Goal: Task Accomplishment & Management: Use online tool/utility

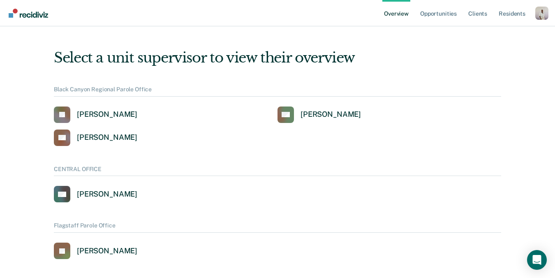
click at [552, 16] on div "Overview Opportunities Client s Resident s Profile How it works Log Out" at bounding box center [277, 13] width 555 height 26
click at [546, 15] on div "Profile dropdown button" at bounding box center [541, 13] width 13 height 13
click at [540, 14] on div "Profile dropdown button" at bounding box center [541, 13] width 13 height 13
click at [489, 35] on link "Profile" at bounding box center [509, 33] width 66 height 7
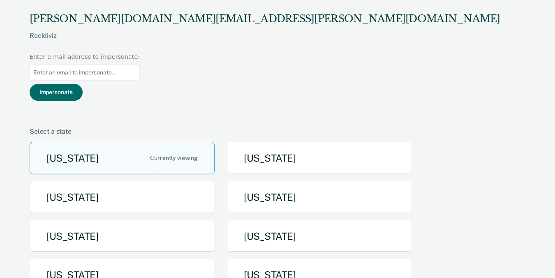
click at [140, 65] on input at bounding box center [85, 73] width 110 height 16
paste input "[EMAIL_ADDRESS][DOMAIN_NAME]"
type input "[EMAIL_ADDRESS][DOMAIN_NAME]"
click at [83, 84] on button "Impersonate" at bounding box center [56, 92] width 53 height 17
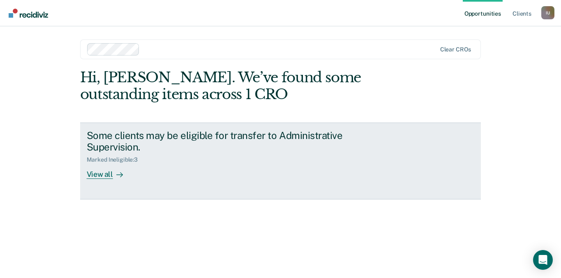
click at [139, 144] on div "Some clients may be eligible for transfer to Administrative Supervision." at bounding box center [231, 142] width 289 height 24
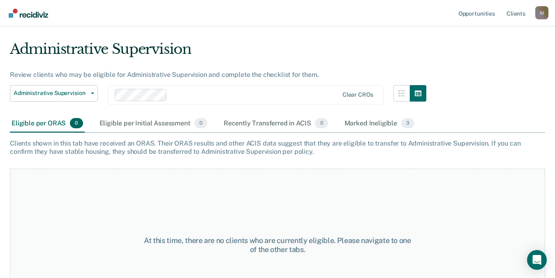
scroll to position [26, 0]
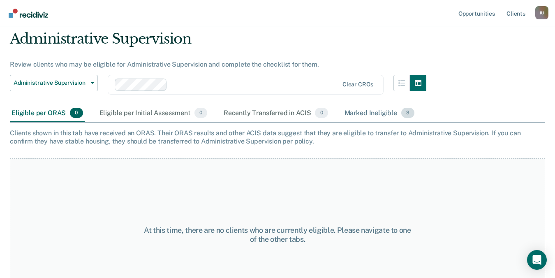
click at [377, 116] on div "Marked Ineligible 3" at bounding box center [380, 113] width 74 height 18
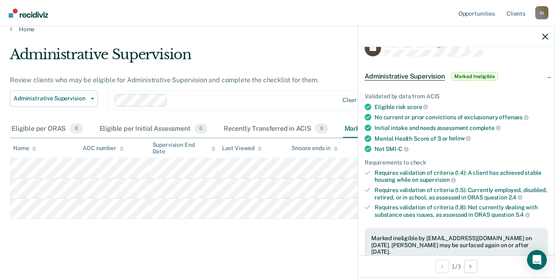
scroll to position [16, 0]
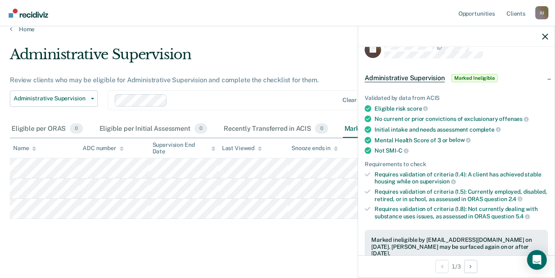
click at [541, 42] on div at bounding box center [456, 36] width 197 height 21
click at [542, 40] on div at bounding box center [456, 36] width 197 height 21
click at [544, 37] on icon "button" at bounding box center [545, 37] width 6 height 6
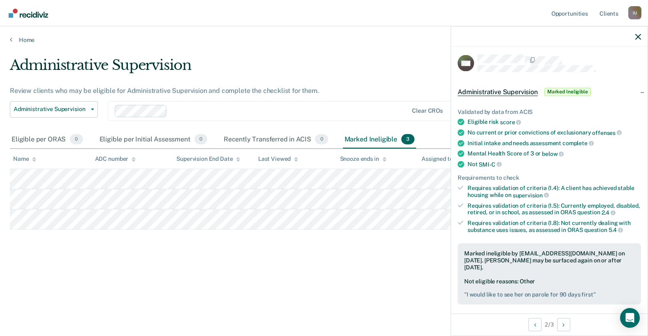
scroll to position [0, 0]
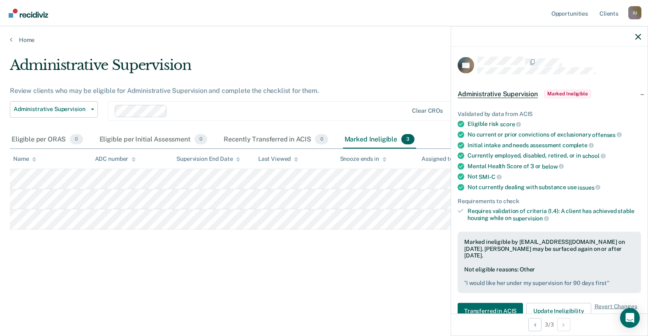
click at [531, 28] on div at bounding box center [549, 36] width 197 height 21
click at [561, 14] on link "Opportunities" at bounding box center [570, 13] width 40 height 26
